Goal: Task Accomplishment & Management: Manage account settings

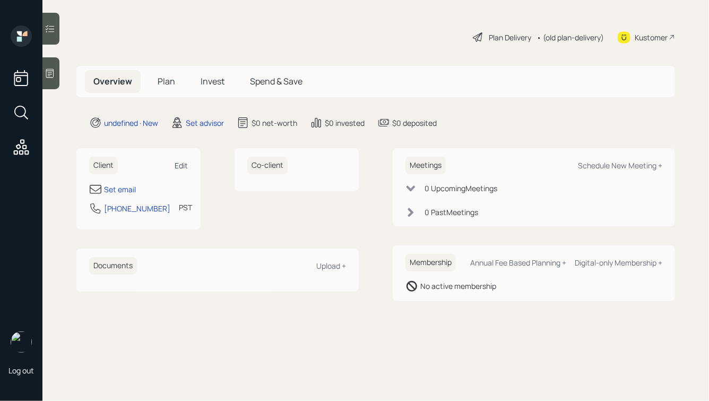
click at [180, 162] on div "Edit" at bounding box center [181, 165] width 13 height 10
select select "America/Los_Angeles"
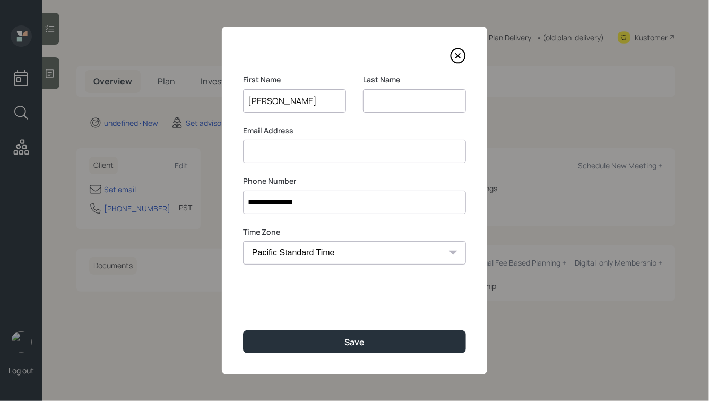
type input "[PERSON_NAME]"
type input "Bullabough"
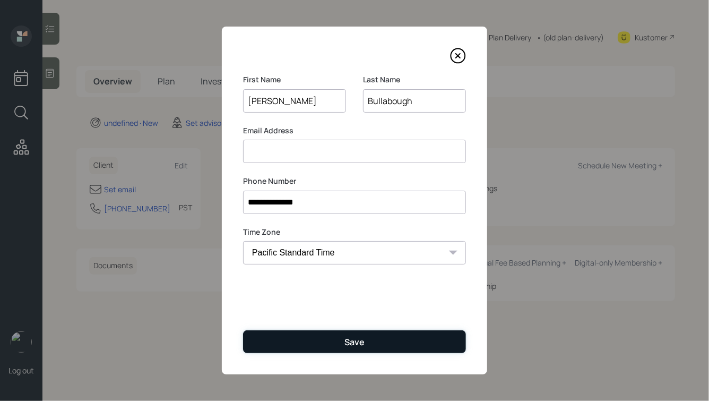
click at [333, 345] on button "Save" at bounding box center [354, 341] width 223 height 23
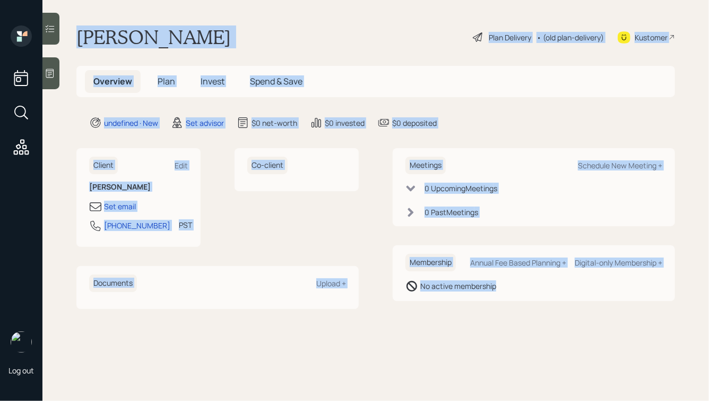
drag, startPoint x: 75, startPoint y: 37, endPoint x: 437, endPoint y: 300, distance: 446.7
click at [437, 301] on main "[PERSON_NAME] Plan Delivery • (old plan-delivery) Kustomer Overview Plan Invest…" at bounding box center [375, 200] width 667 height 401
click at [437, 300] on div "Membership Annual Fee Based Planning + Digital-only Membership + No active memb…" at bounding box center [534, 273] width 283 height 56
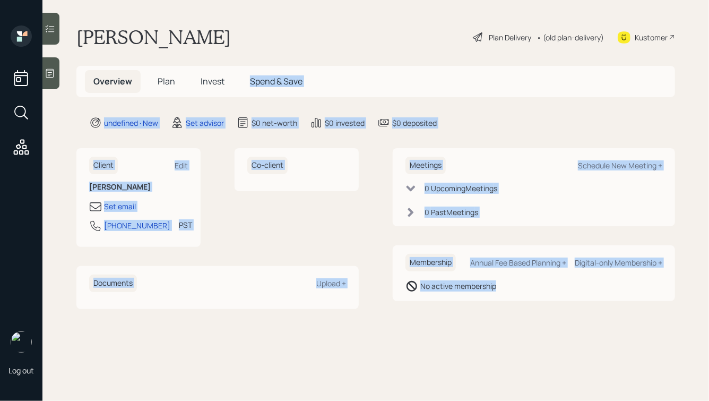
drag, startPoint x: 523, startPoint y: 318, endPoint x: 278, endPoint y: 73, distance: 345.8
click at [278, 73] on main "[PERSON_NAME] Plan Delivery • (old plan-delivery) Kustomer Overview Plan Invest…" at bounding box center [375, 200] width 667 height 401
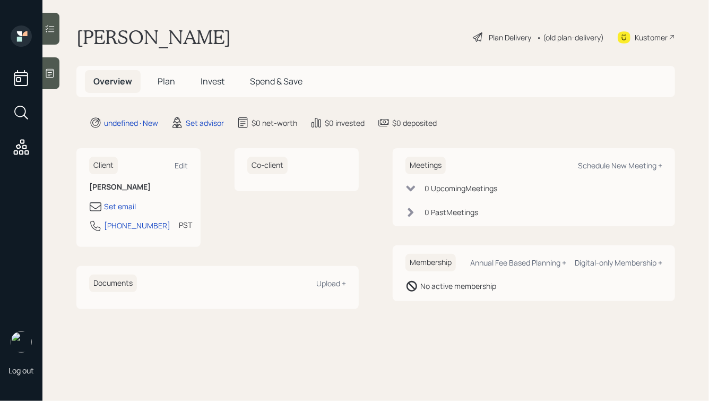
click at [222, 42] on h1 "[PERSON_NAME]" at bounding box center [153, 36] width 155 height 23
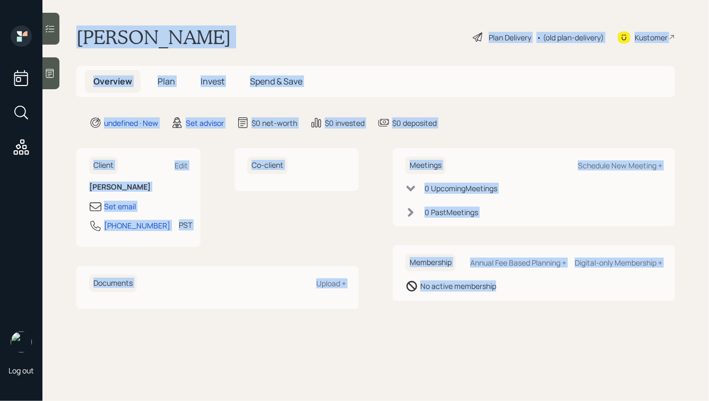
drag, startPoint x: 75, startPoint y: 36, endPoint x: 443, endPoint y: 300, distance: 452.1
click at [443, 300] on main "[PERSON_NAME] Plan Delivery • (old plan-delivery) Kustomer Overview Plan Invest…" at bounding box center [375, 200] width 667 height 401
click at [443, 300] on div "Membership Annual Fee Based Planning + Digital-only Membership + No active memb…" at bounding box center [534, 273] width 283 height 56
drag, startPoint x: 77, startPoint y: 35, endPoint x: 509, endPoint y: 337, distance: 527.3
click at [509, 337] on main "[PERSON_NAME] Plan Delivery • (old plan-delivery) Kustomer Overview Plan Invest…" at bounding box center [375, 200] width 667 height 401
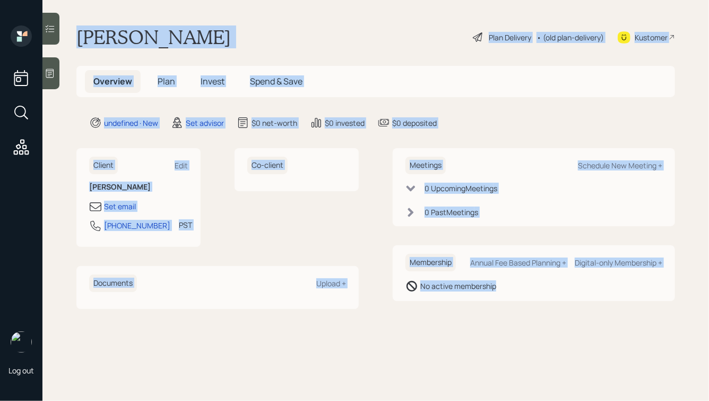
click at [509, 337] on main "[PERSON_NAME] Plan Delivery • (old plan-delivery) Kustomer Overview Plan Invest…" at bounding box center [375, 200] width 667 height 401
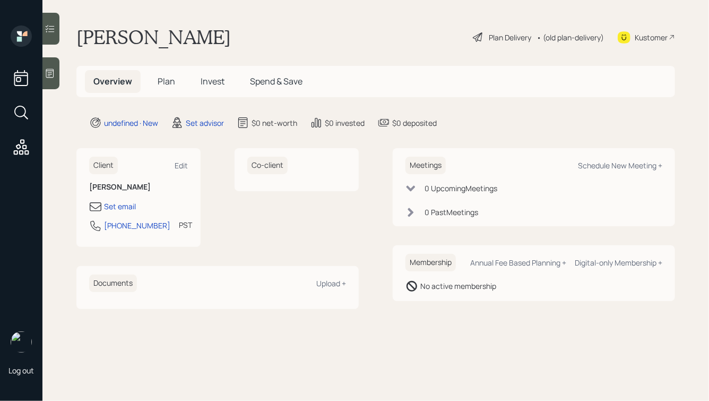
click at [52, 75] on icon at bounding box center [50, 73] width 11 height 11
